Goal: Navigation & Orientation: Find specific page/section

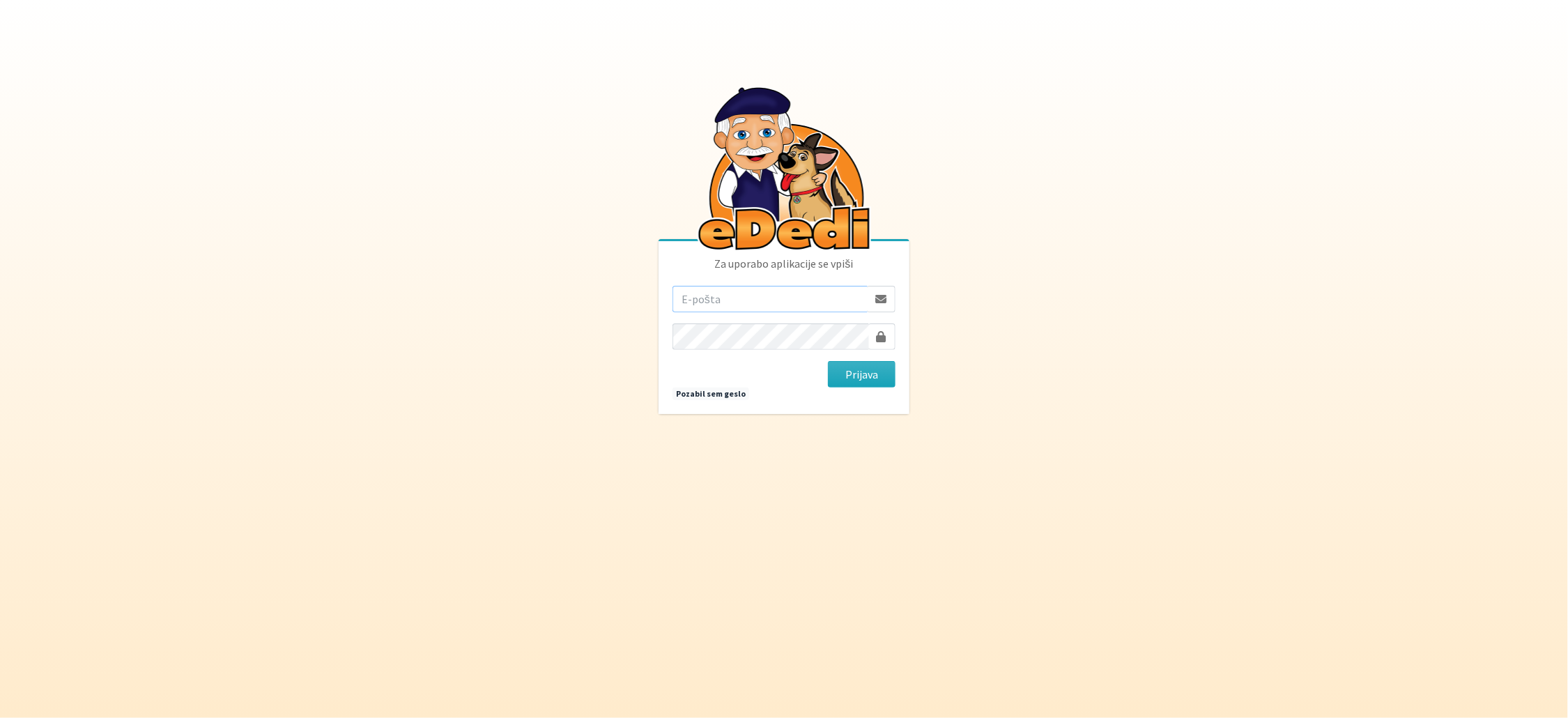
type input "[EMAIL_ADDRESS][DOMAIN_NAME]"
click at [880, 376] on button "Prijava" at bounding box center [862, 375] width 68 height 26
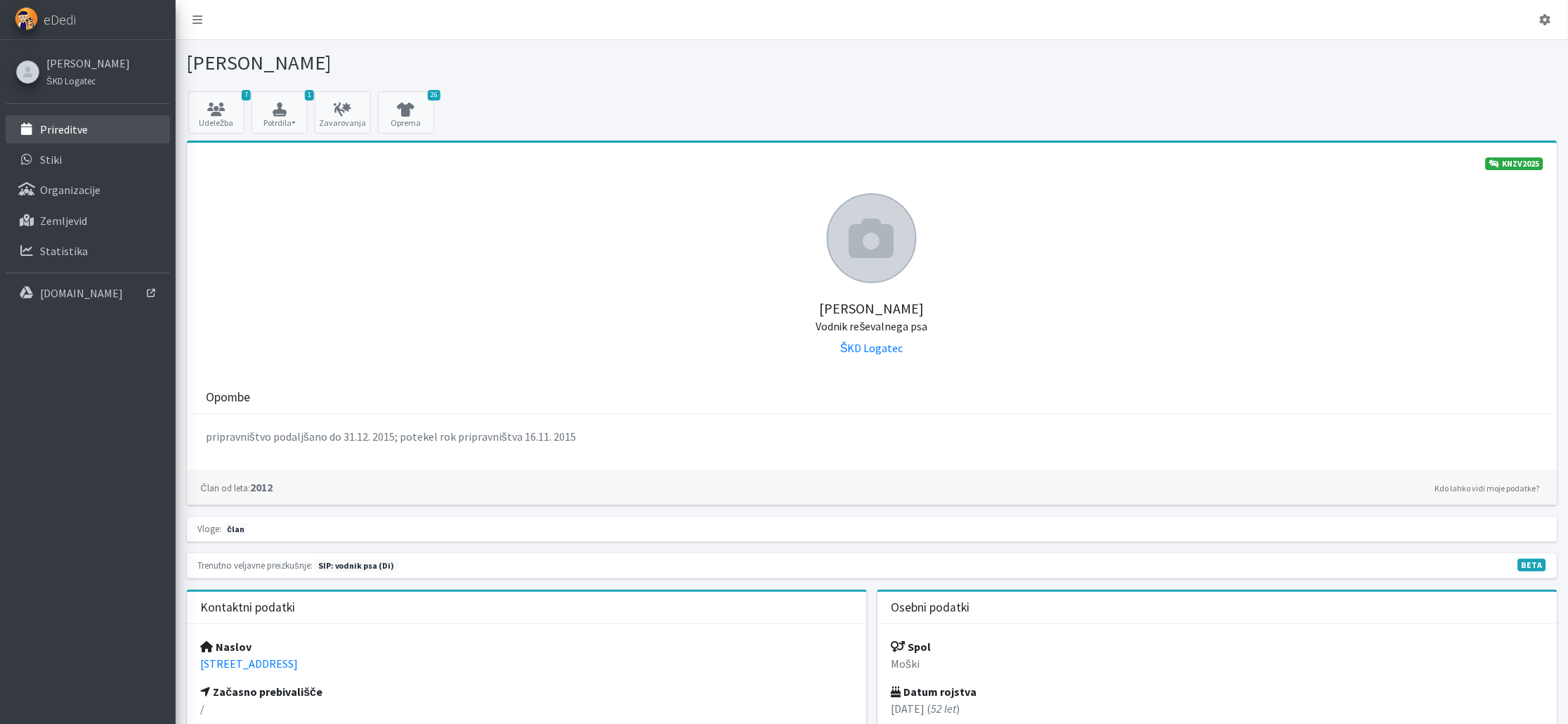
click at [69, 132] on p "Prireditve" at bounding box center [63, 129] width 48 height 14
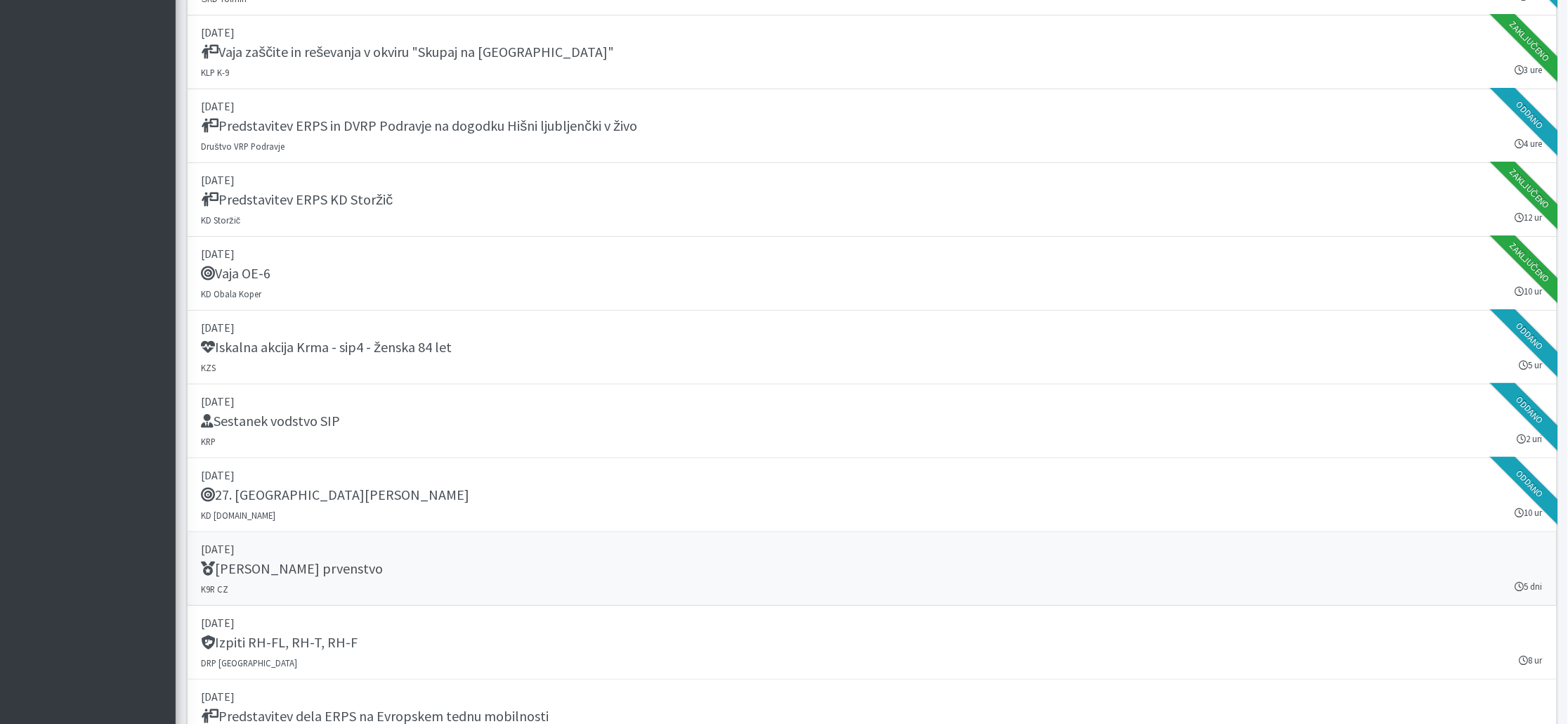
scroll to position [1541, 0]
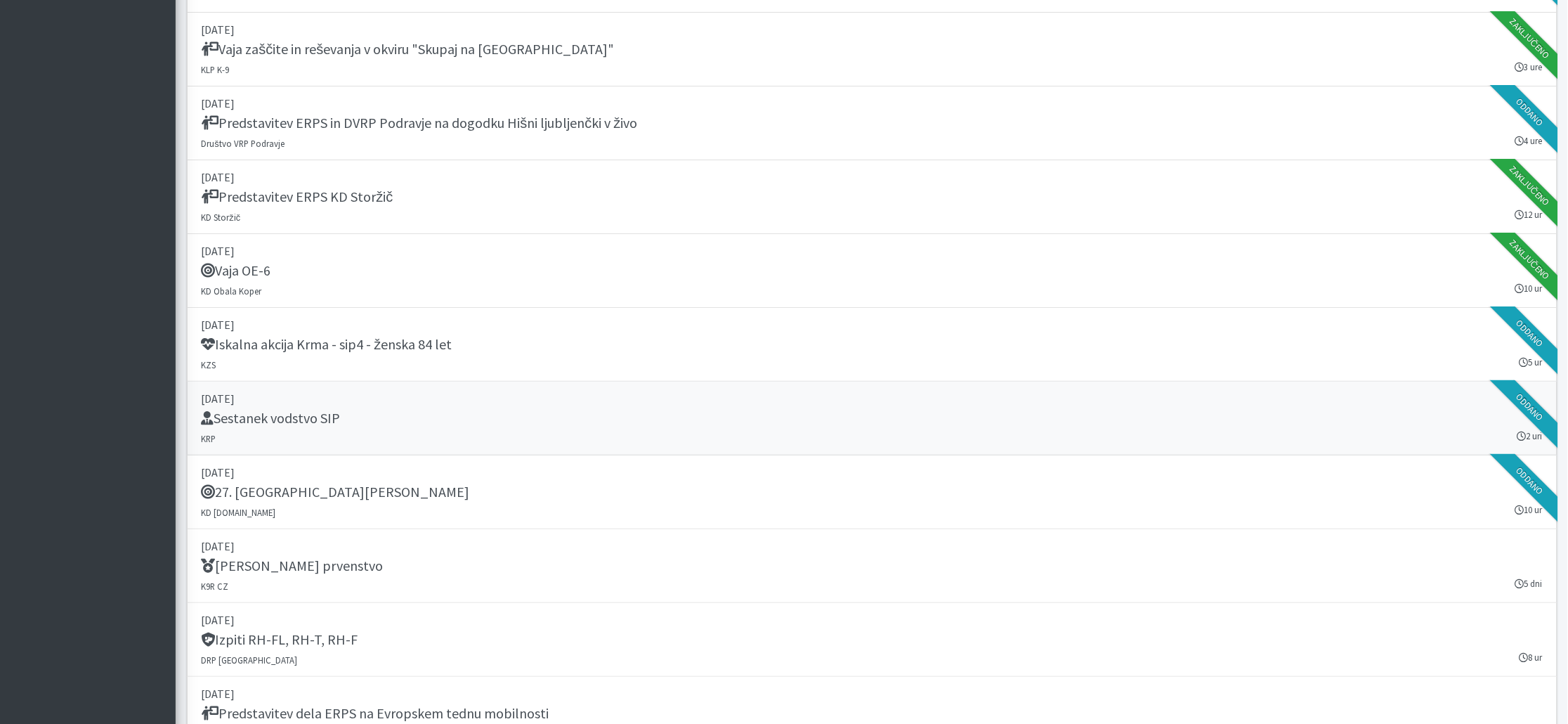
click at [296, 410] on h5 "Sestanek vodstvo SIP" at bounding box center [271, 418] width 139 height 17
